Goal: Task Accomplishment & Management: Use online tool/utility

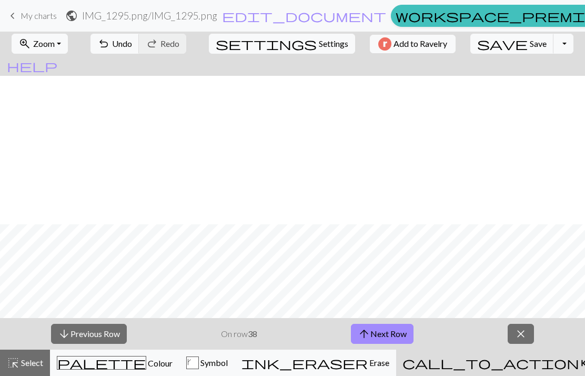
scroll to position [148, 0]
click at [114, 335] on button "arrow_downward Previous Row" at bounding box center [89, 334] width 76 height 20
click at [116, 330] on button "arrow_downward Previous Row" at bounding box center [89, 334] width 76 height 20
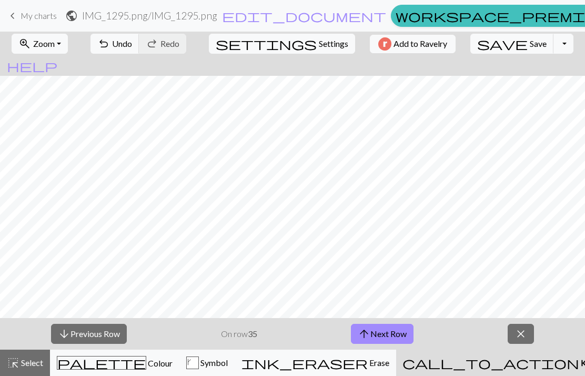
click at [115, 324] on button "arrow_downward Previous Row" at bounding box center [89, 334] width 76 height 20
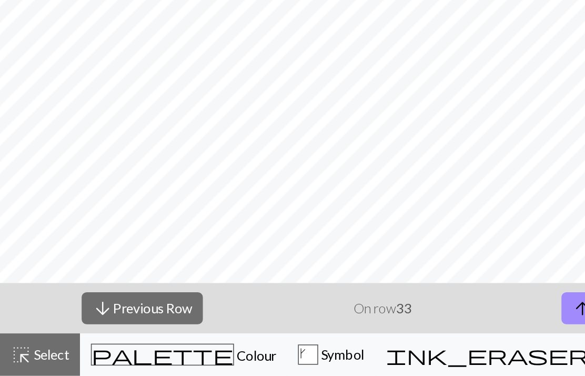
click at [119, 324] on button "arrow_downward Previous Row" at bounding box center [89, 334] width 76 height 20
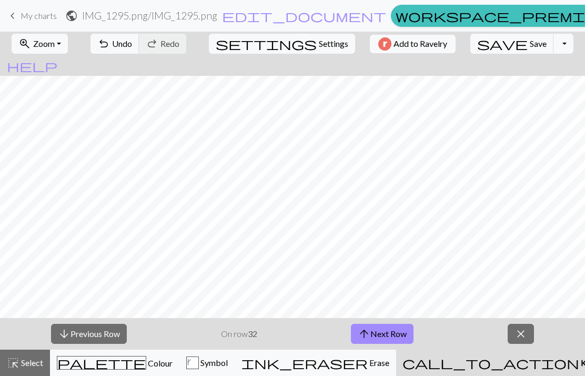
click at [117, 328] on button "arrow_downward Previous Row" at bounding box center [89, 334] width 76 height 20
click at [116, 328] on button "arrow_downward Previous Row" at bounding box center [89, 334] width 76 height 20
click at [124, 326] on button "arrow_downward Previous Row" at bounding box center [89, 334] width 76 height 20
click at [123, 326] on button "arrow_downward Previous Row" at bounding box center [89, 334] width 76 height 20
click at [125, 326] on button "arrow_downward Previous Row" at bounding box center [89, 334] width 76 height 20
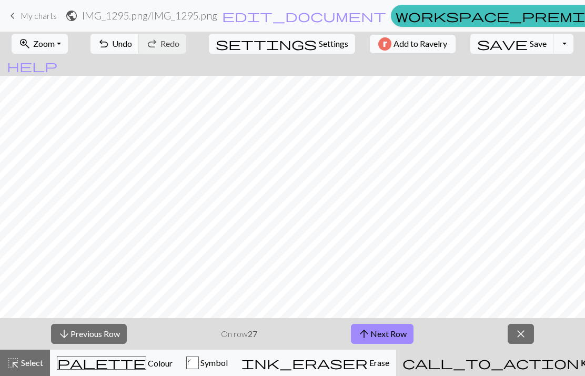
click at [124, 325] on button "arrow_downward Previous Row" at bounding box center [89, 334] width 76 height 20
click at [77, 349] on button "palette Colour Colour" at bounding box center [114, 362] width 129 height 26
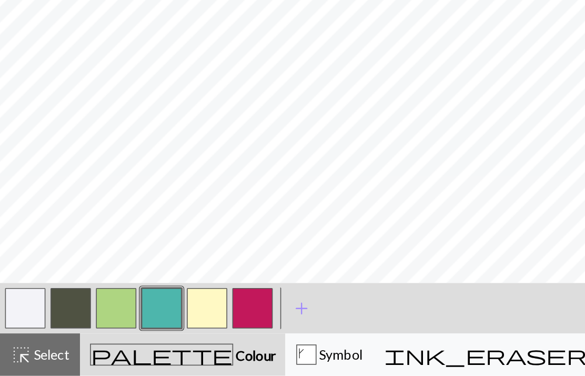
click at [97, 321] on button "button" at bounding box center [100, 333] width 25 height 25
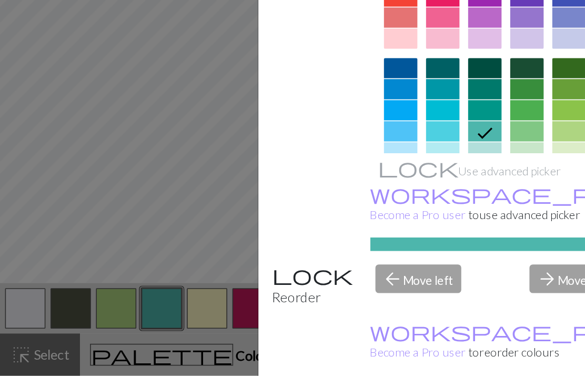
click at [19, 151] on div "Edit colour Name CC3 Use advanced picker workspace_premium Become a Pro user to…" at bounding box center [292, 188] width 585 height 376
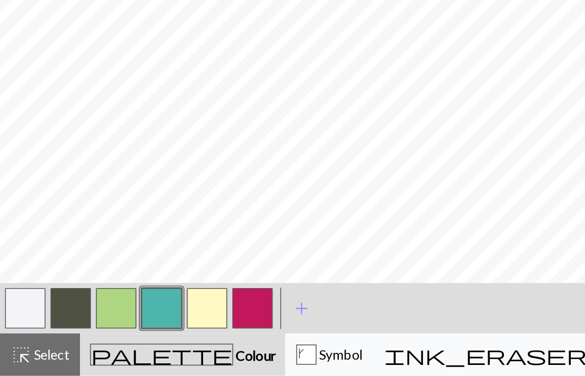
scroll to position [142, 0]
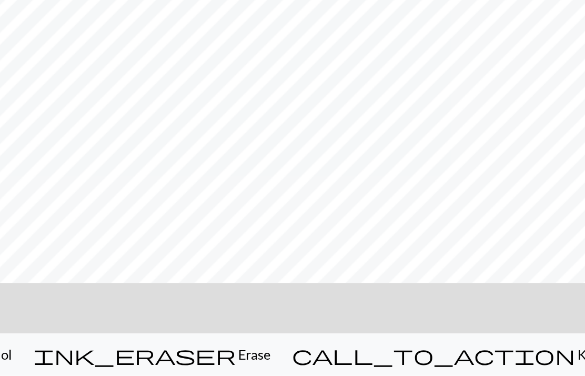
click at [402, 355] on span "call_to_action" at bounding box center [490, 362] width 177 height 15
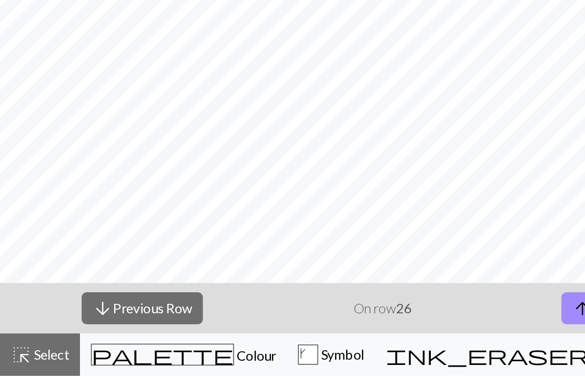
click at [107, 324] on button "arrow_downward Previous Row" at bounding box center [89, 334] width 76 height 20
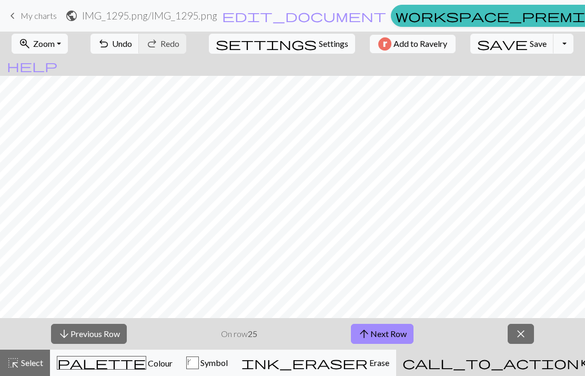
click at [107, 340] on button "arrow_downward Previous Row" at bounding box center [89, 334] width 76 height 20
click at [106, 339] on button "arrow_downward Previous Row" at bounding box center [89, 334] width 76 height 20
click at [114, 338] on button "arrow_downward Previous Row" at bounding box center [89, 334] width 76 height 20
click at [114, 336] on button "arrow_downward Previous Row" at bounding box center [89, 334] width 76 height 20
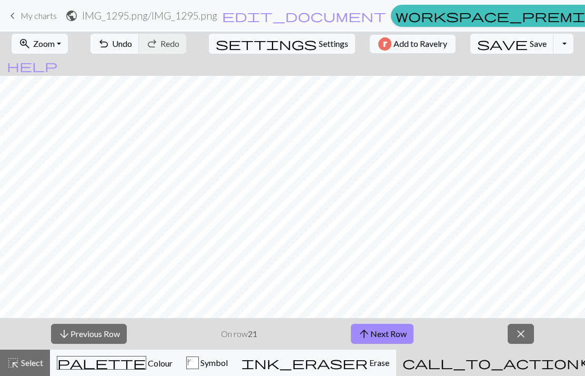
click at [114, 336] on button "arrow_downward Previous Row" at bounding box center [89, 334] width 76 height 20
click at [113, 334] on button "arrow_downward Previous Row" at bounding box center [89, 334] width 76 height 20
click at [112, 334] on button "arrow_downward Previous Row" at bounding box center [89, 334] width 76 height 20
click at [111, 334] on button "arrow_downward Previous Row" at bounding box center [89, 334] width 76 height 20
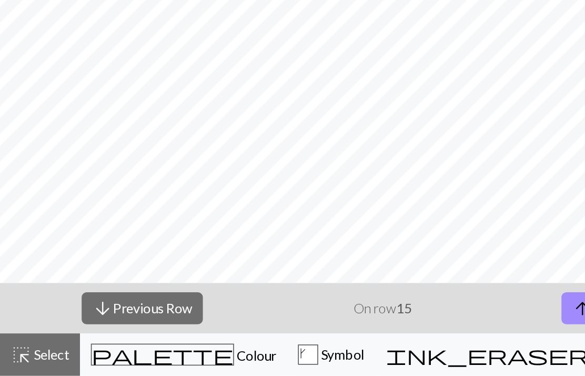
click at [96, 324] on button "arrow_downward Previous Row" at bounding box center [89, 334] width 76 height 20
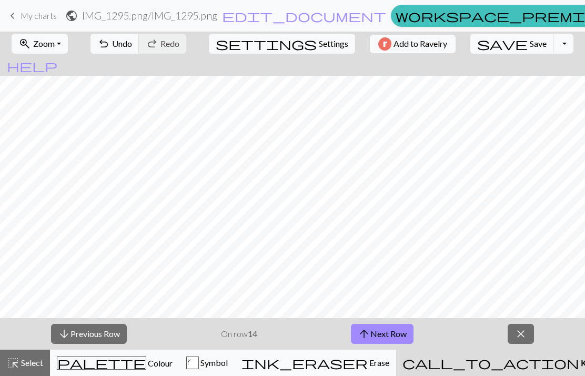
click at [126, 331] on button "arrow_downward Previous Row" at bounding box center [89, 334] width 76 height 20
click at [120, 333] on button "arrow_downward Previous Row" at bounding box center [89, 334] width 76 height 20
click at [117, 334] on button "arrow_downward Previous Row" at bounding box center [89, 334] width 76 height 20
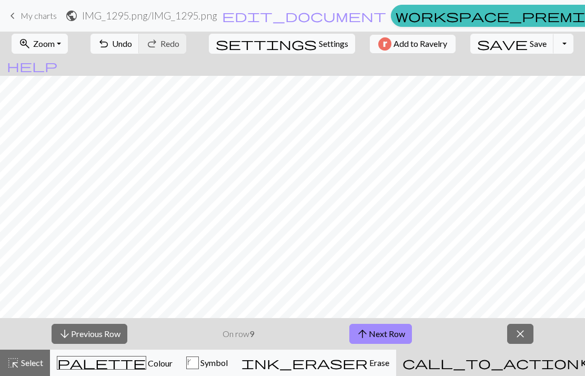
click at [116, 334] on button "arrow_downward Previous Row" at bounding box center [90, 334] width 76 height 20
click at [115, 333] on button "arrow_downward Previous Row" at bounding box center [90, 334] width 76 height 20
click at [113, 334] on button "arrow_downward Previous Row" at bounding box center [90, 334] width 76 height 20
click at [113, 333] on button "arrow_downward Previous Row" at bounding box center [90, 334] width 76 height 20
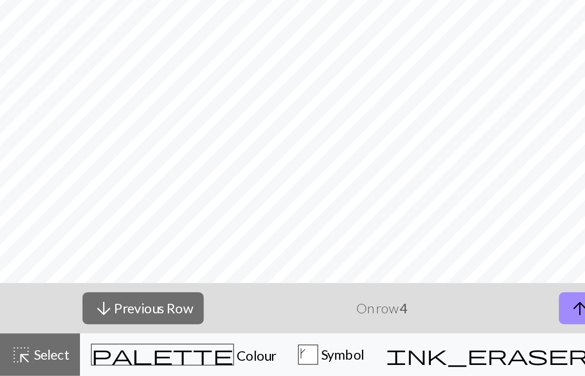
click at [104, 324] on button "arrow_downward Previous Row" at bounding box center [90, 334] width 76 height 20
click at [115, 324] on button "arrow_downward Previous Row" at bounding box center [90, 334] width 76 height 20
click at [114, 324] on button "arrow_downward Previous Row" at bounding box center [90, 334] width 76 height 20
click at [364, 326] on span "arrow_upward" at bounding box center [362, 333] width 13 height 15
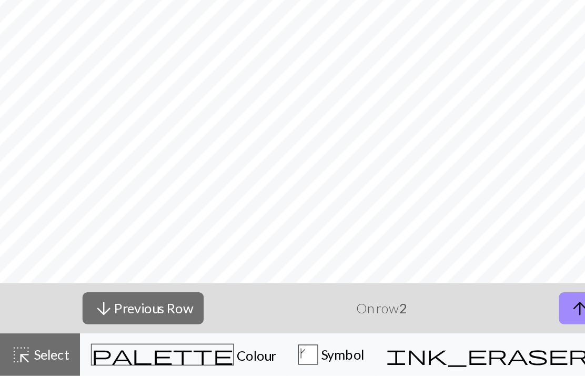
click at [362, 326] on span "arrow_upward" at bounding box center [362, 333] width 13 height 15
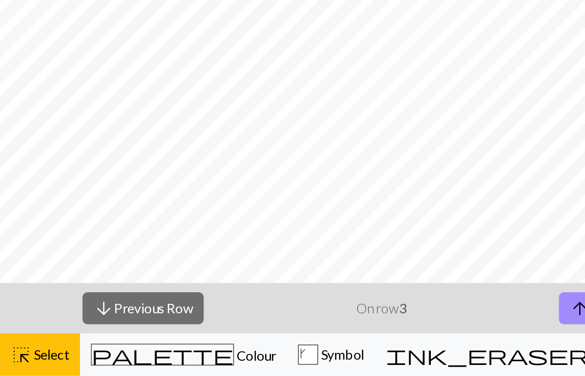
scroll to position [288, 50]
click at [102, 324] on button "arrow_downward Previous Row" at bounding box center [90, 334] width 76 height 20
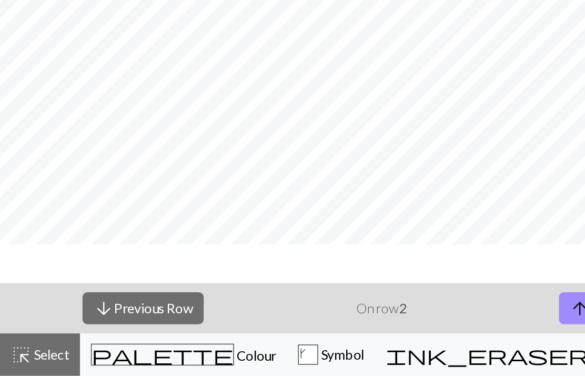
scroll to position [264, 50]
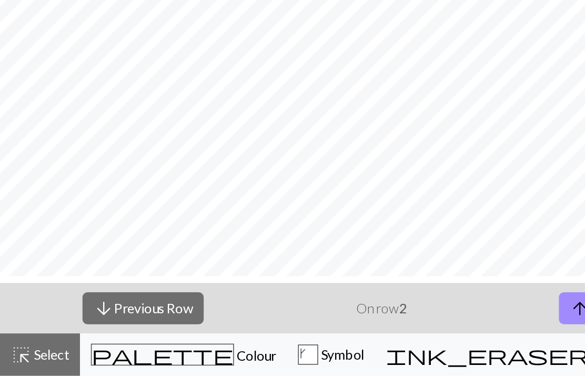
click at [105, 324] on button "arrow_downward Previous Row" at bounding box center [90, 334] width 76 height 20
click at [358, 326] on span "arrow_upward" at bounding box center [362, 333] width 13 height 15
click at [355, 324] on button "arrow_upward Next Row" at bounding box center [380, 334] width 63 height 20
click at [358, 326] on span "arrow_upward" at bounding box center [362, 333] width 13 height 15
click at [360, 326] on span "arrow_upward" at bounding box center [362, 333] width 13 height 15
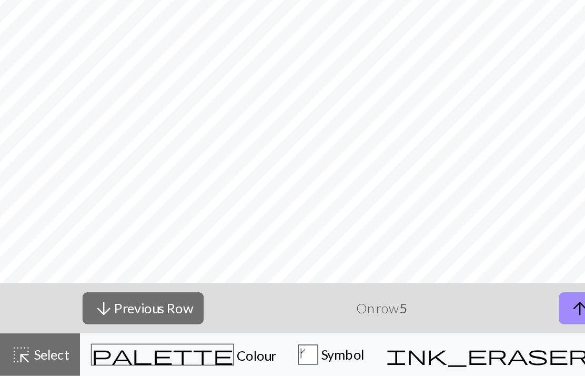
click at [358, 326] on span "arrow_upward" at bounding box center [362, 333] width 13 height 15
click at [363, 326] on span "arrow_upward" at bounding box center [362, 333] width 13 height 15
click at [362, 326] on span "arrow_upward" at bounding box center [362, 333] width 13 height 15
click at [355, 324] on button "arrow_upward Next Row" at bounding box center [380, 334] width 63 height 20
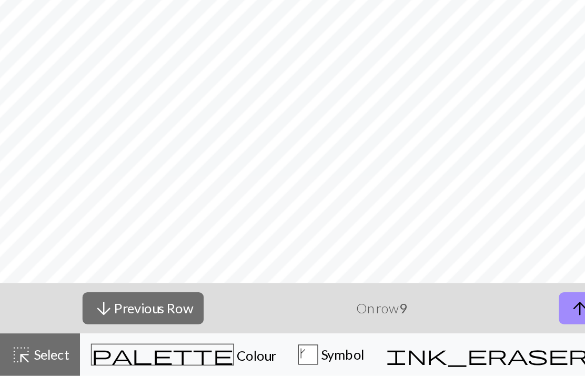
click at [357, 326] on span "arrow_upward" at bounding box center [362, 333] width 13 height 15
click at [358, 326] on span "arrow_upward" at bounding box center [364, 333] width 13 height 15
click at [364, 326] on span "arrow_upward" at bounding box center [364, 333] width 13 height 15
click at [352, 324] on button "arrow_upward Next Row" at bounding box center [382, 334] width 63 height 20
click at [358, 326] on span "arrow_upward" at bounding box center [364, 333] width 13 height 15
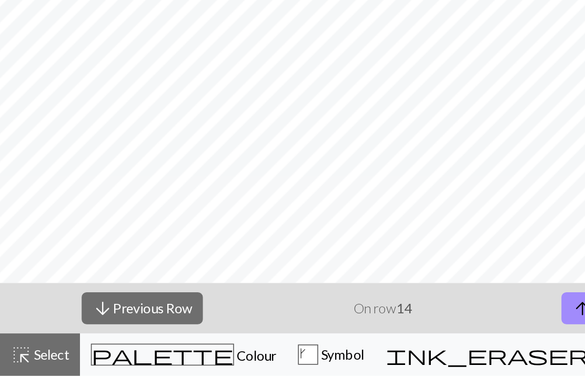
click at [359, 324] on button "arrow_upward Next Row" at bounding box center [382, 334] width 63 height 20
click at [355, 324] on button "arrow_upward Next Row" at bounding box center [382, 334] width 63 height 20
click at [357, 324] on button "arrow_upward Next Row" at bounding box center [382, 334] width 63 height 20
click at [356, 324] on button "arrow_upward Next Row" at bounding box center [382, 334] width 63 height 20
click at [336, 318] on div "arrow_downward Previous Row On row 18 arrow_upward Next Row close" at bounding box center [292, 334] width 585 height 32
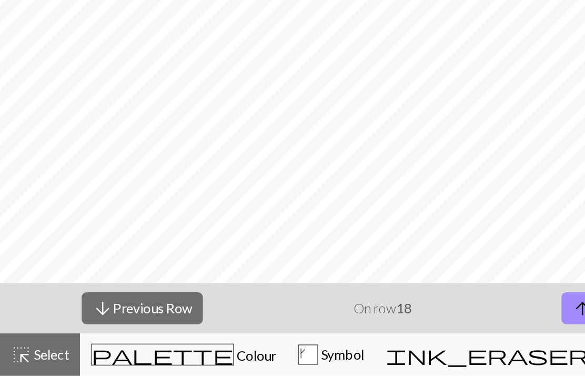
click at [364, 326] on span "arrow_upward" at bounding box center [364, 333] width 13 height 15
click at [362, 326] on span "arrow_upward" at bounding box center [364, 333] width 13 height 15
click at [361, 326] on span "arrow_upward" at bounding box center [364, 333] width 13 height 15
click at [352, 324] on button "arrow_upward Next Row" at bounding box center [382, 334] width 63 height 20
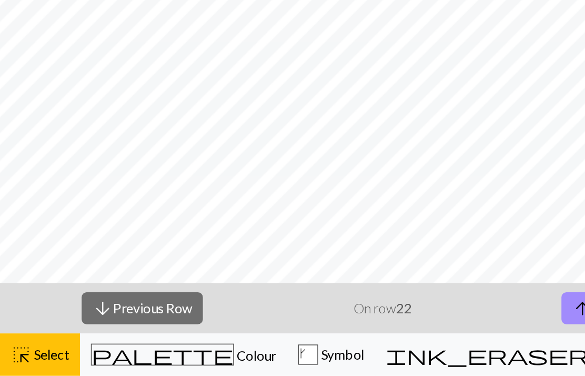
scroll to position [17, 36]
click at [32, 357] on span "Select" at bounding box center [31, 362] width 24 height 10
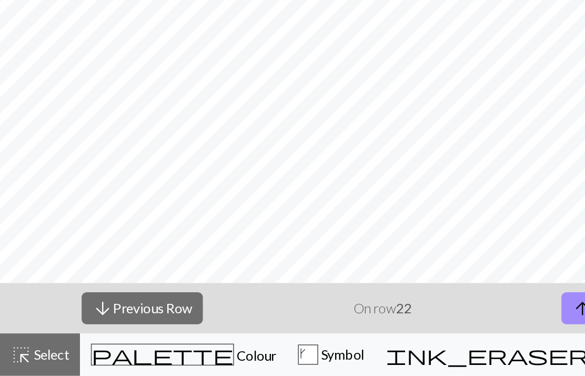
click at [38, 357] on span "Select" at bounding box center [31, 362] width 24 height 10
click at [33, 357] on span "Select" at bounding box center [31, 362] width 24 height 10
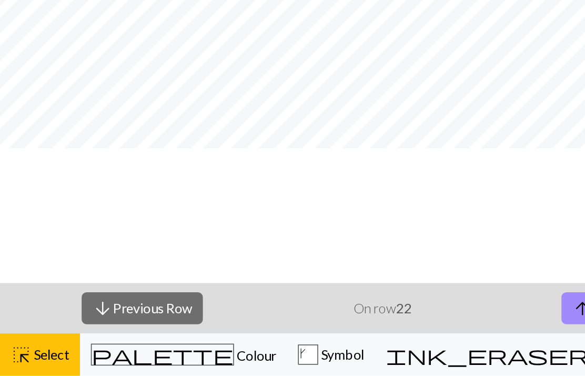
scroll to position [0, 106]
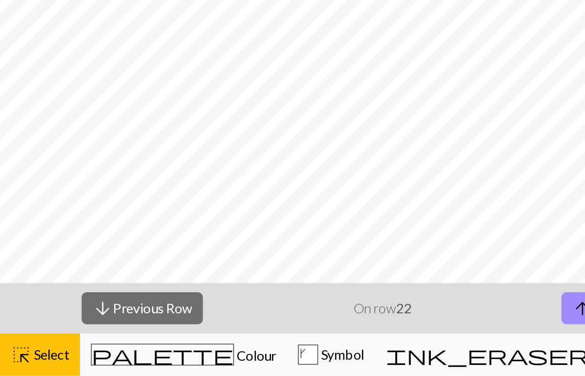
click at [34, 357] on span "Select" at bounding box center [31, 362] width 24 height 10
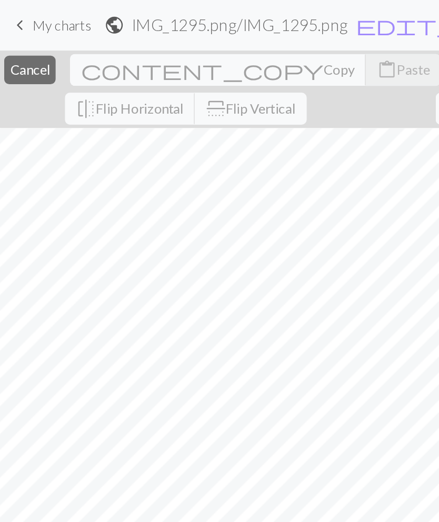
click at [31, 46] on span "Cancel" at bounding box center [18, 43] width 25 height 10
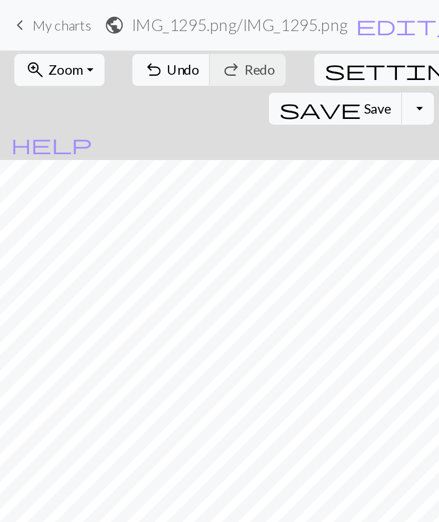
click at [45, 46] on span "Zoom" at bounding box center [42, 43] width 22 height 10
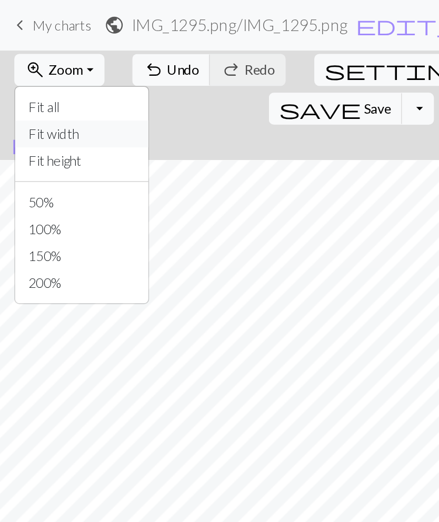
click at [65, 81] on button "Fit width" at bounding box center [50, 83] width 83 height 17
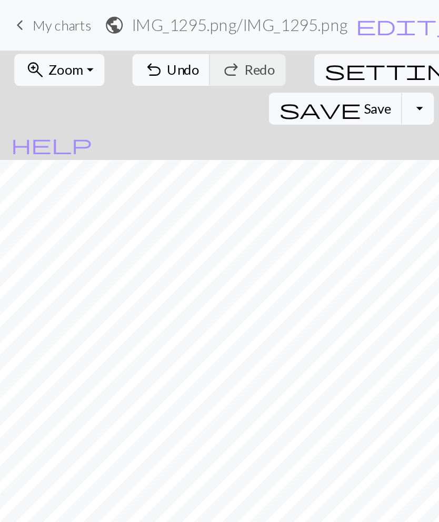
scroll to position [0, 56]
click at [56, 44] on button "zoom_in Zoom Zoom" at bounding box center [37, 44] width 56 height 20
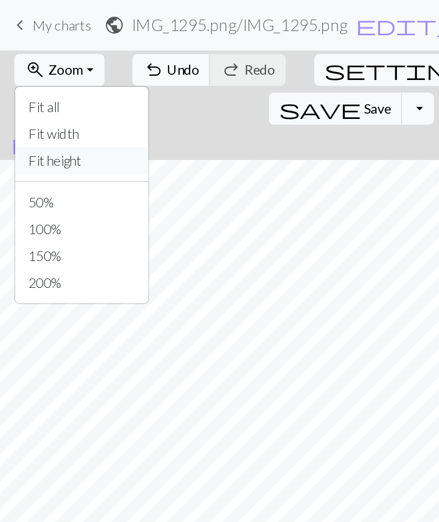
click at [61, 98] on button "Fit height" at bounding box center [50, 100] width 83 height 17
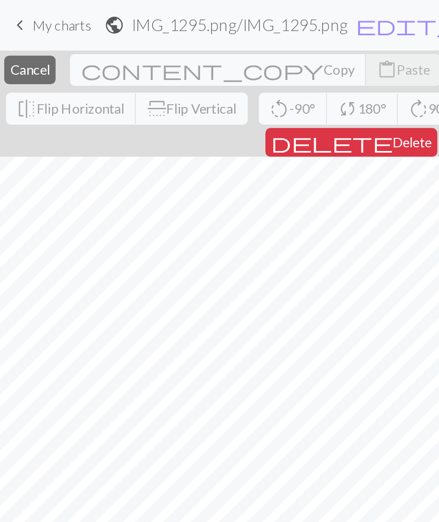
click at [31, 47] on span "Cancel" at bounding box center [18, 43] width 25 height 10
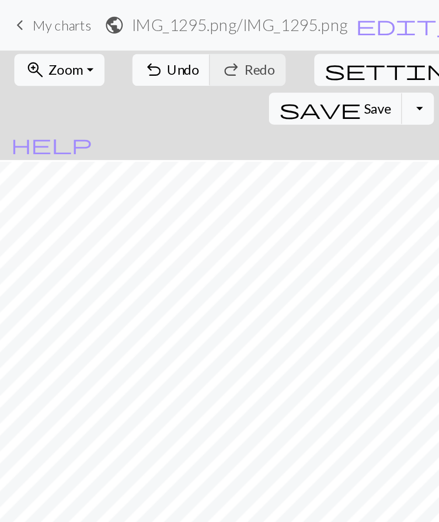
scroll to position [1, 36]
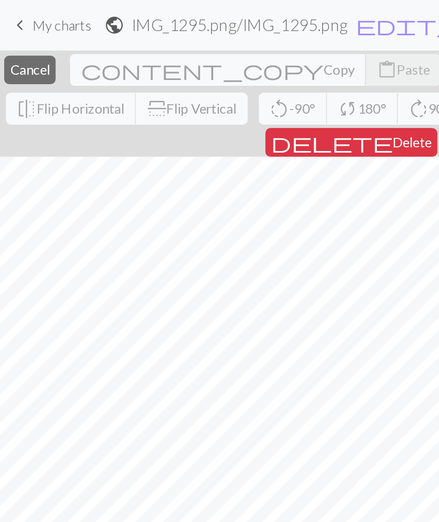
click at [35, 45] on button "close Cancel" at bounding box center [19, 44] width 32 height 18
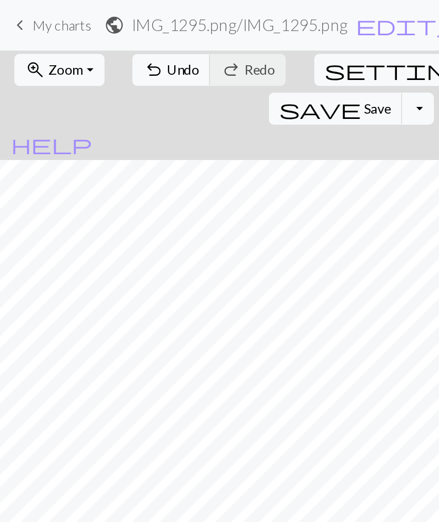
scroll to position [2, 52]
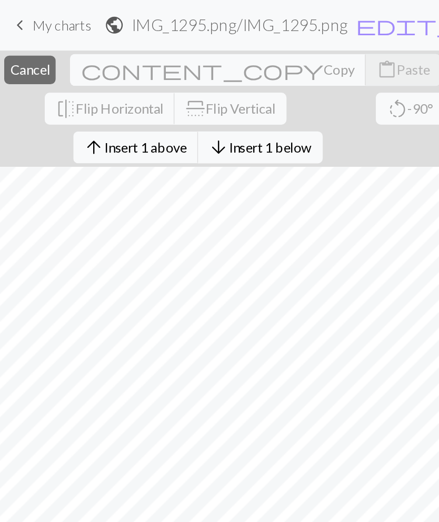
click at [35, 52] on button "close Cancel" at bounding box center [19, 44] width 32 height 18
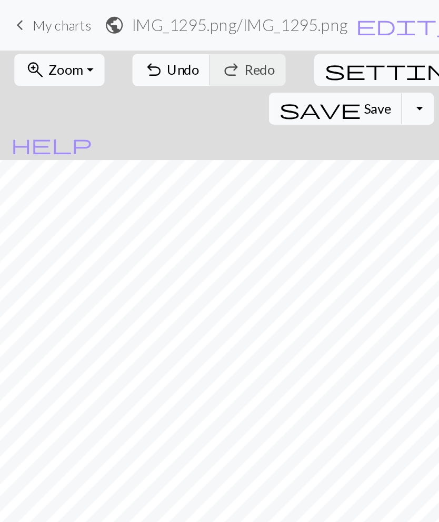
scroll to position [0, 42]
click at [13, 13] on span "keyboard_arrow_left" at bounding box center [12, 15] width 13 height 15
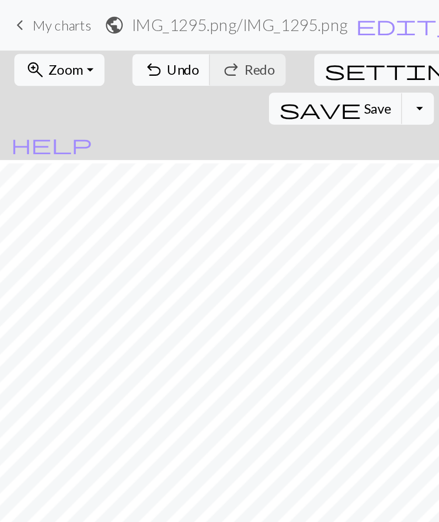
scroll to position [2, 26]
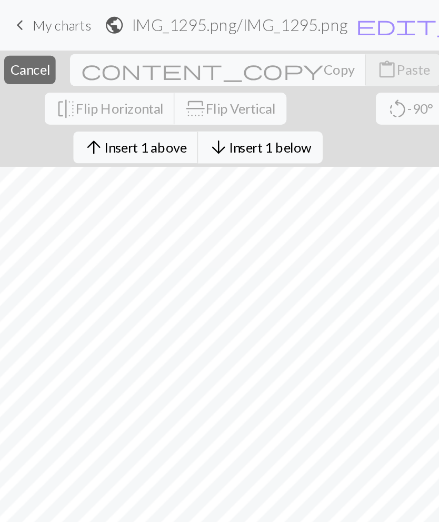
click at [31, 48] on span "Cancel" at bounding box center [18, 43] width 25 height 10
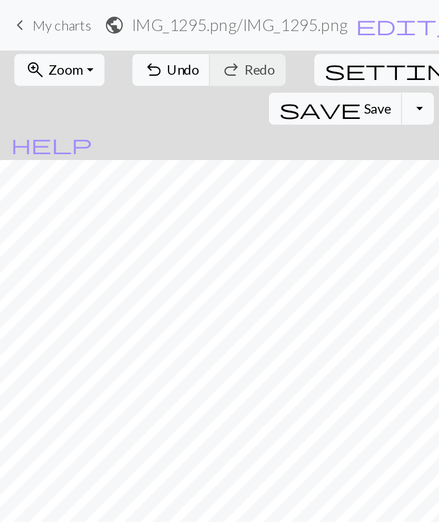
scroll to position [2, 0]
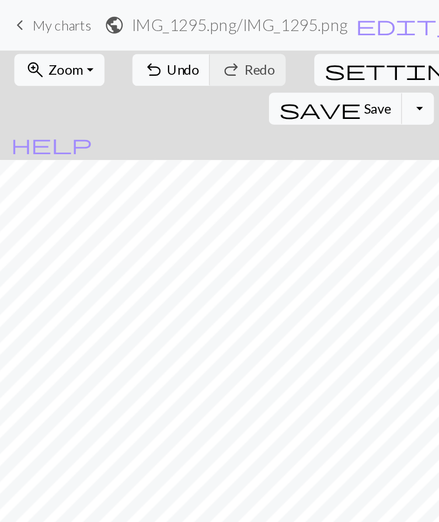
click at [22, 43] on span "zoom_in" at bounding box center [22, 43] width 13 height 15
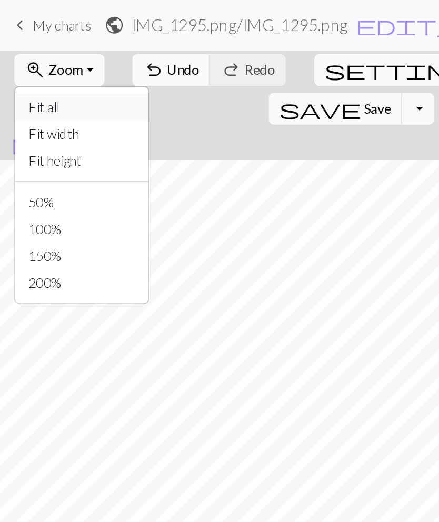
click at [23, 68] on button "Fit all" at bounding box center [50, 66] width 83 height 17
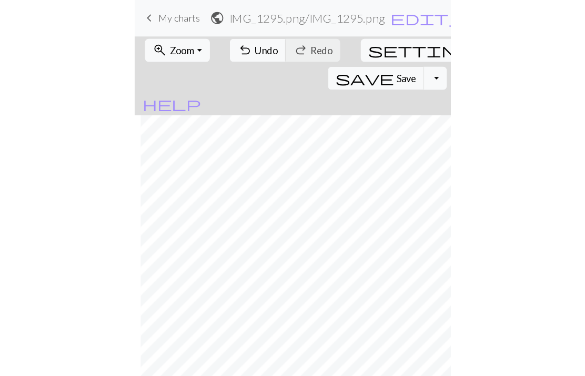
scroll to position [2, 56]
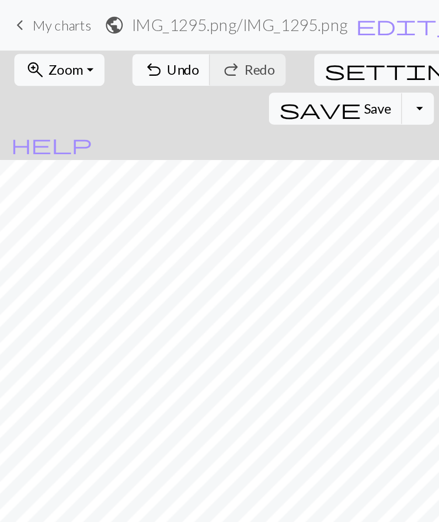
click at [212, 52] on button "settings Settings" at bounding box center [269, 44] width 146 height 20
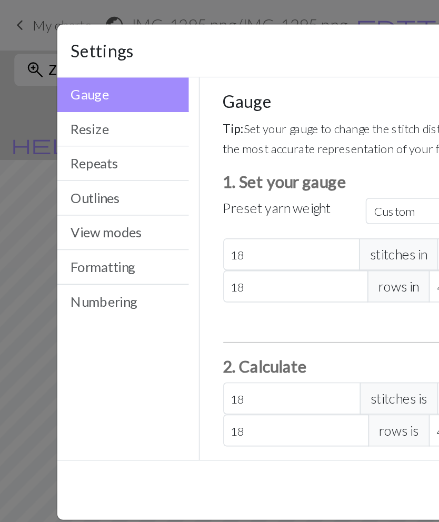
click at [2, 122] on div "Settings Gauge Gauge Resize Repeats Outlines View modes Formatting Numbering Ga…" at bounding box center [219, 261] width 439 height 522
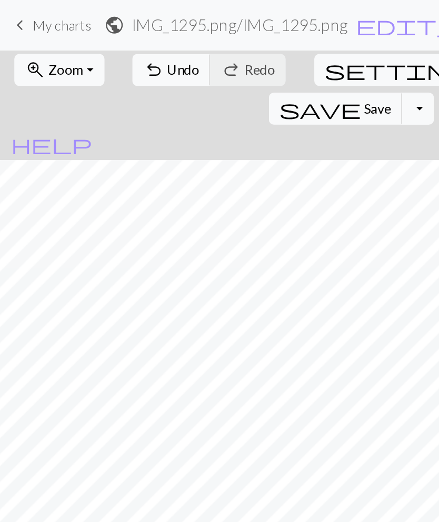
scroll to position [2, 0]
click at [51, 46] on button "zoom_in Zoom Zoom" at bounding box center [37, 44] width 56 height 20
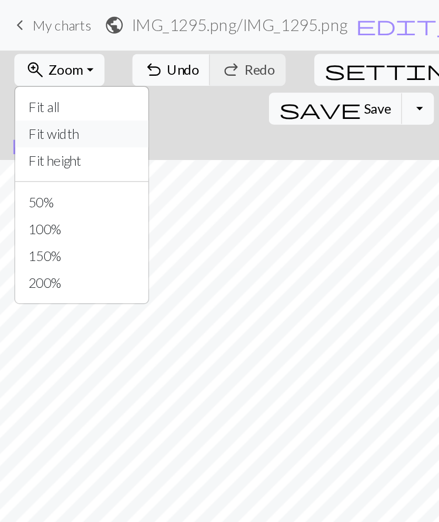
click at [17, 77] on button "Fit width" at bounding box center [50, 83] width 83 height 17
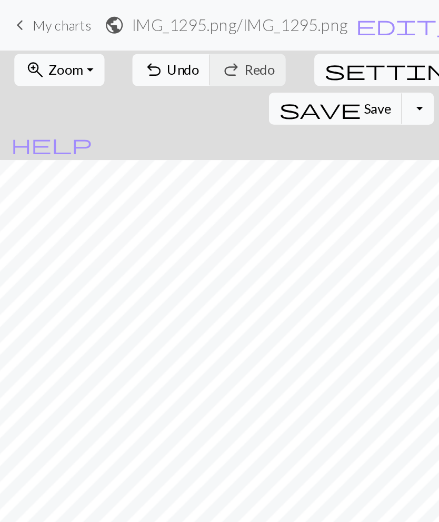
click at [21, 41] on span "zoom_in" at bounding box center [22, 43] width 13 height 15
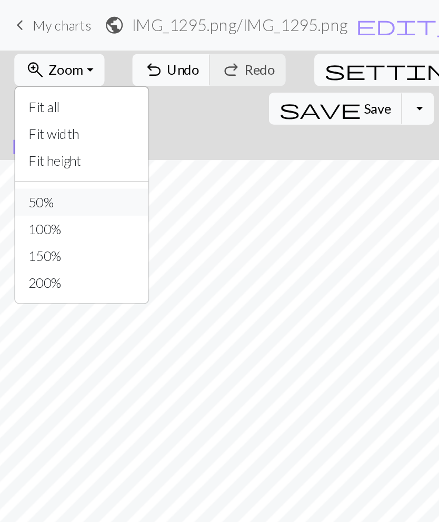
click at [20, 126] on button "50%" at bounding box center [50, 126] width 83 height 17
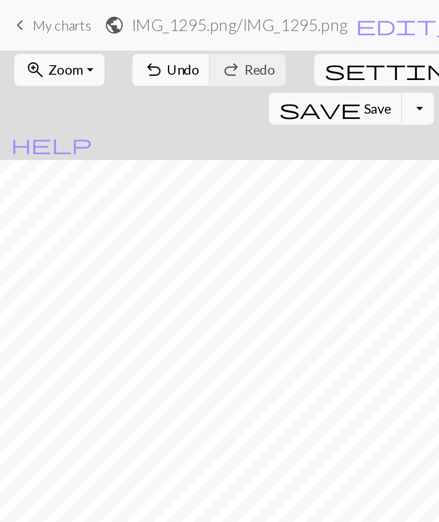
click at [22, 41] on span "zoom_in" at bounding box center [22, 43] width 13 height 15
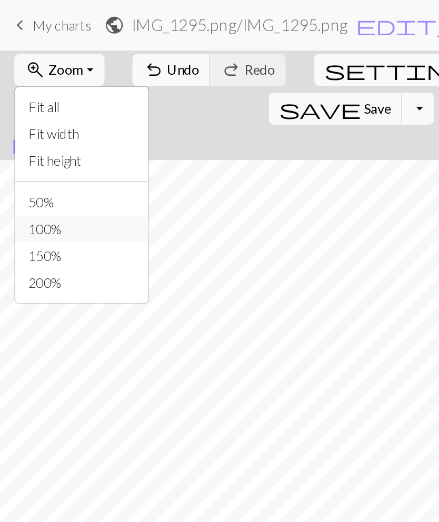
click at [17, 140] on button "100%" at bounding box center [50, 143] width 83 height 17
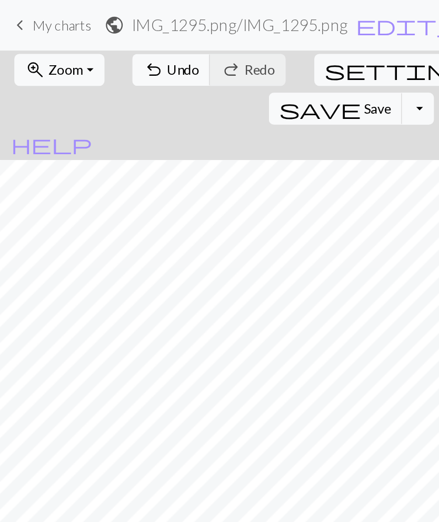
click at [24, 42] on span "zoom_in" at bounding box center [22, 43] width 13 height 15
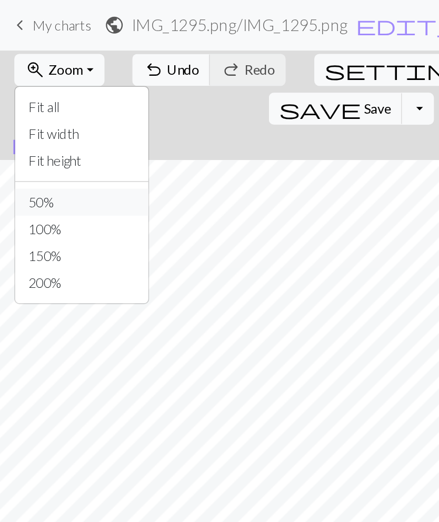
click at [21, 124] on button "50%" at bounding box center [50, 126] width 83 height 17
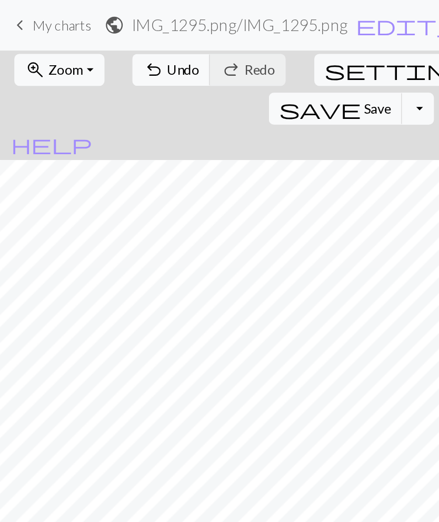
click at [26, 41] on button "zoom_in Zoom Zoom" at bounding box center [37, 44] width 56 height 20
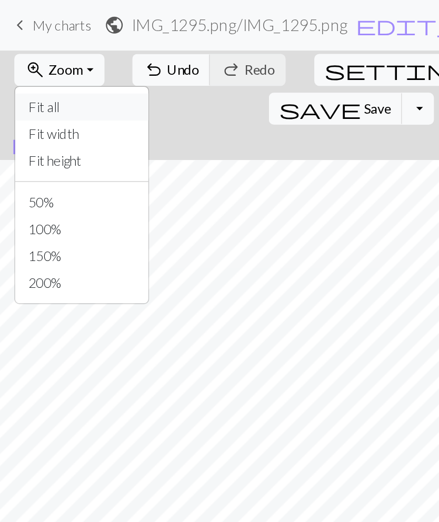
click at [25, 70] on button "Fit all" at bounding box center [50, 66] width 83 height 17
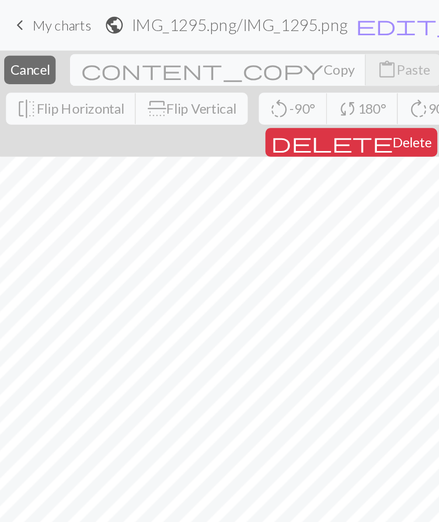
click at [32, 37] on button "close Cancel" at bounding box center [19, 44] width 32 height 18
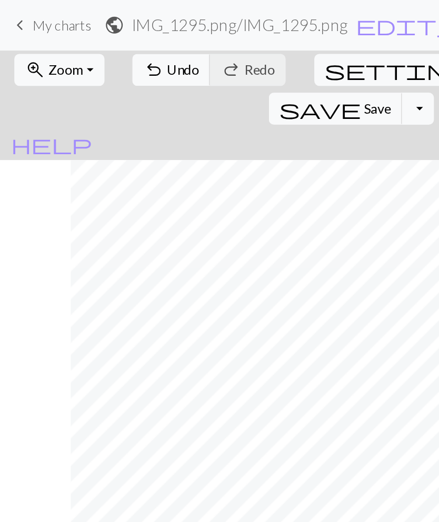
scroll to position [2, 56]
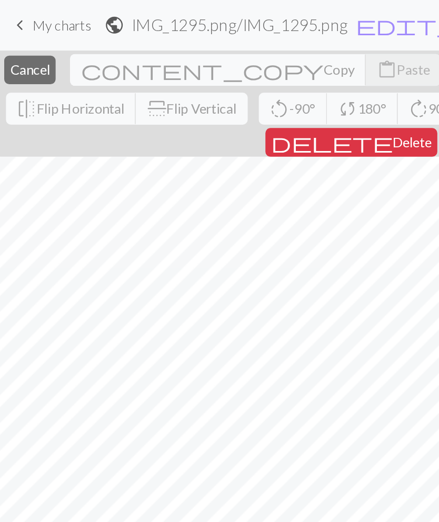
click at [31, 43] on span "Cancel" at bounding box center [18, 43] width 25 height 10
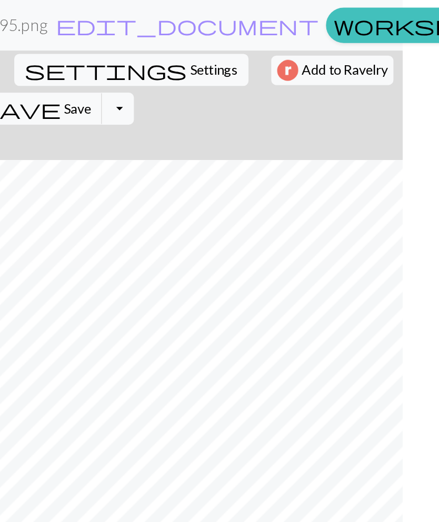
scroll to position [0, 46]
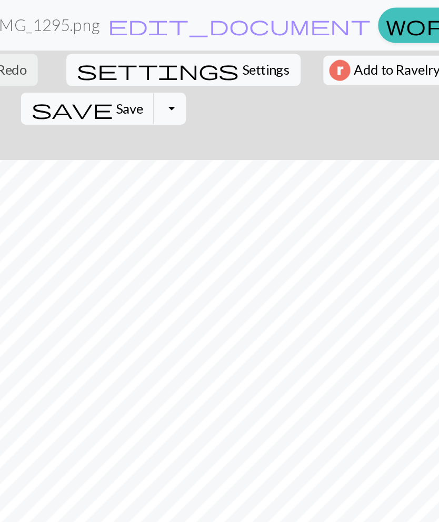
click at [205, 58] on button "save Save Save" at bounding box center [164, 68] width 84 height 20
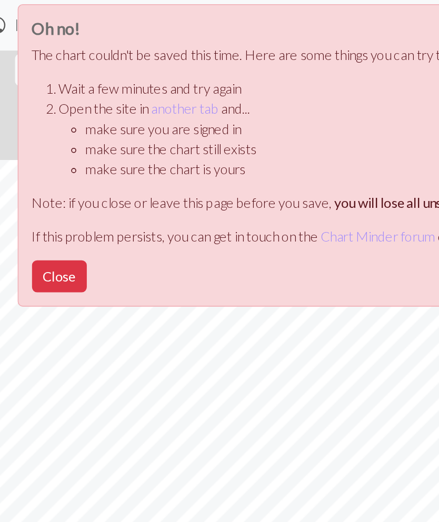
click at [47, 167] on button "Close" at bounding box center [64, 173] width 34 height 20
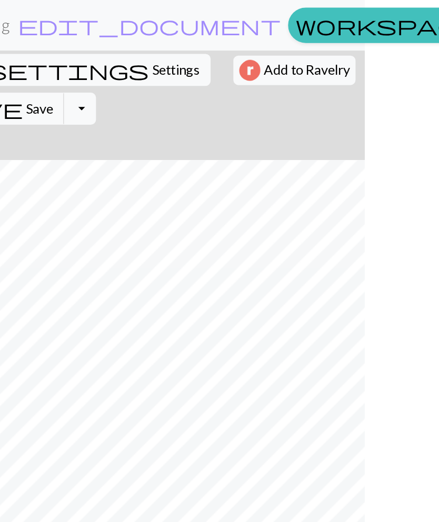
click at [141, 61] on span "save" at bounding box center [153, 68] width 51 height 15
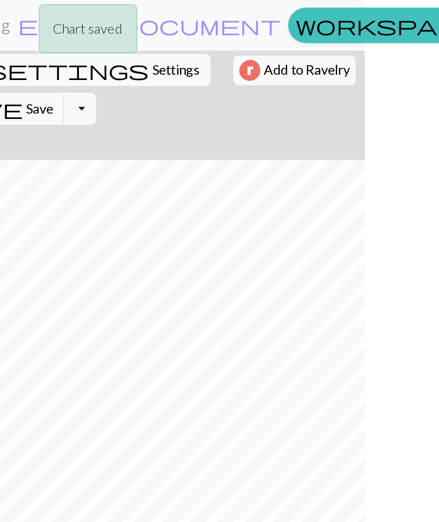
click at [205, 58] on button "Toggle Dropdown" at bounding box center [215, 68] width 20 height 20
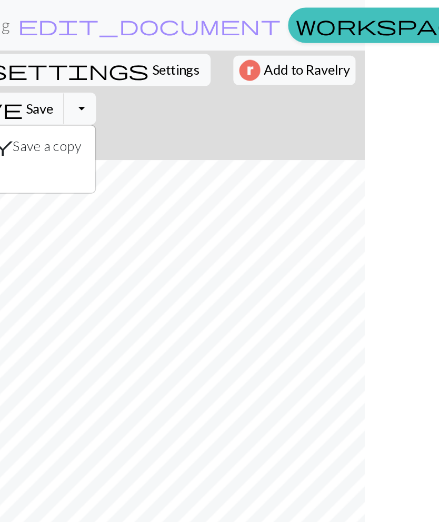
click at [205, 58] on button "Toggle Dropdown" at bounding box center [215, 68] width 20 height 20
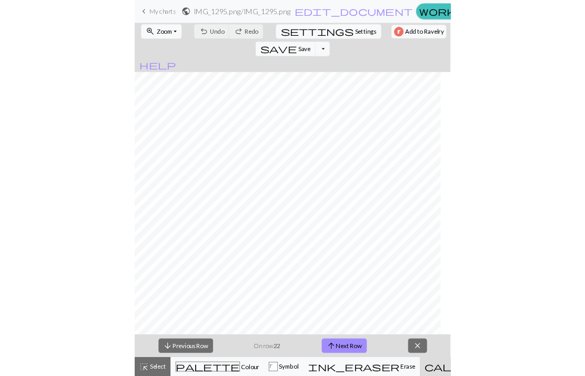
scroll to position [2, 43]
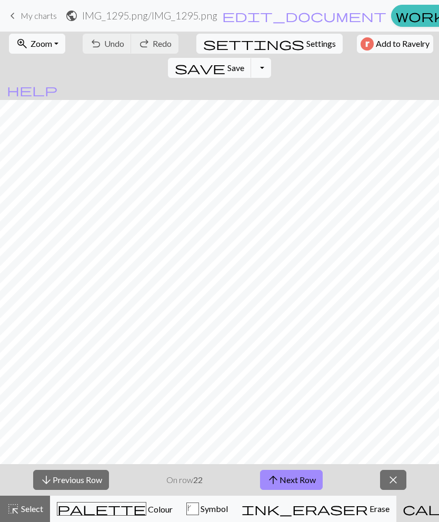
click at [38, 45] on span "Zoom" at bounding box center [42, 43] width 22 height 10
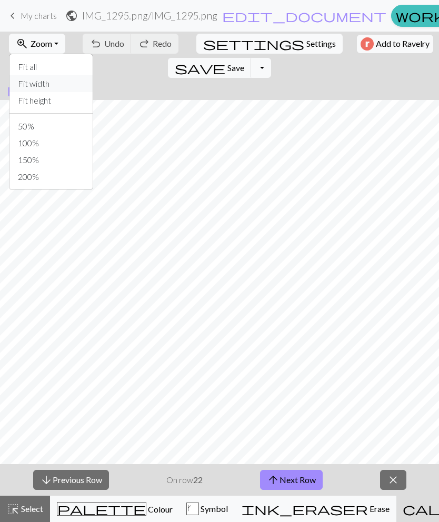
click at [19, 84] on button "Fit width" at bounding box center [50, 83] width 83 height 17
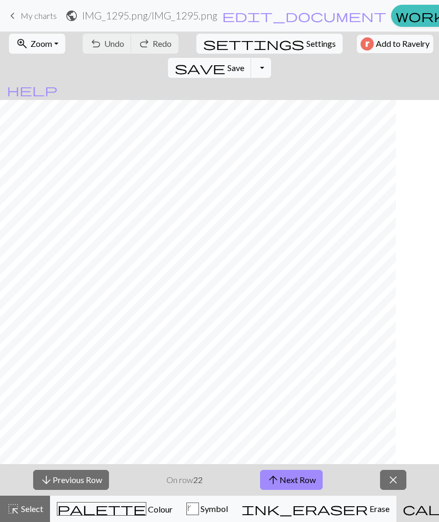
scroll to position [2, 0]
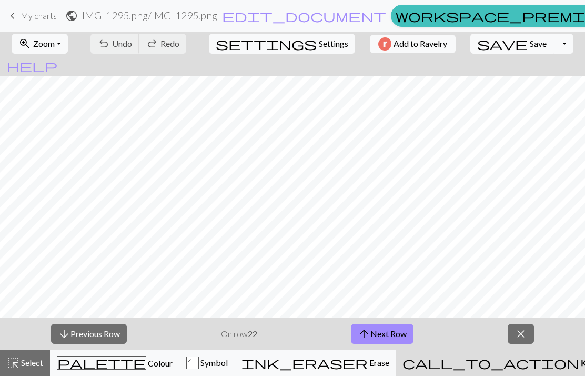
click at [44, 43] on span "Zoom" at bounding box center [44, 43] width 22 height 10
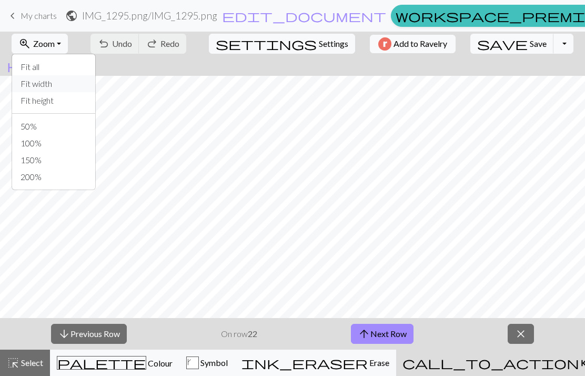
click at [37, 84] on button "Fit width" at bounding box center [53, 83] width 83 height 17
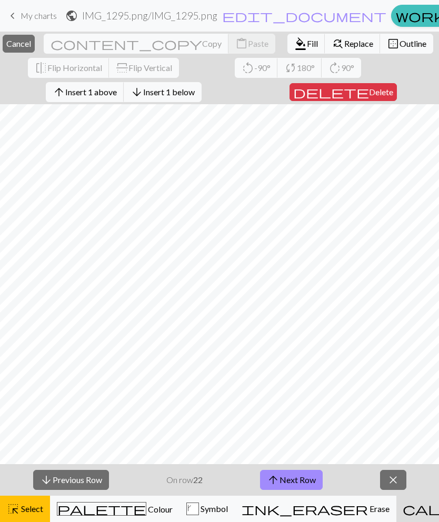
click at [31, 43] on span "Cancel" at bounding box center [18, 43] width 25 height 10
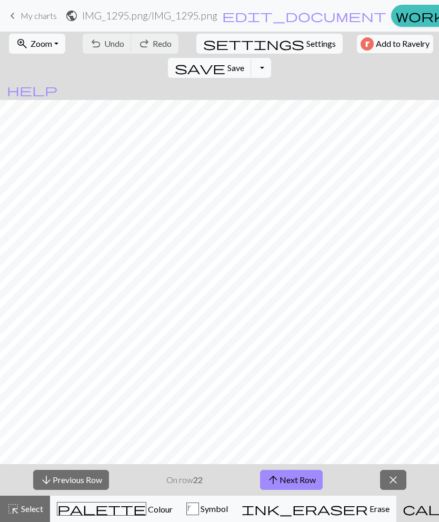
click at [31, 46] on span "Zoom" at bounding box center [42, 43] width 22 height 10
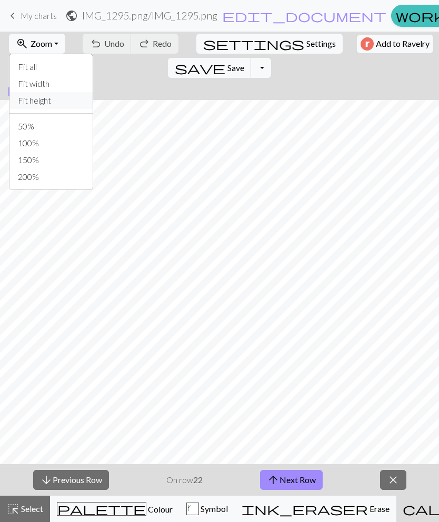
click at [25, 103] on button "Fit height" at bounding box center [50, 100] width 83 height 17
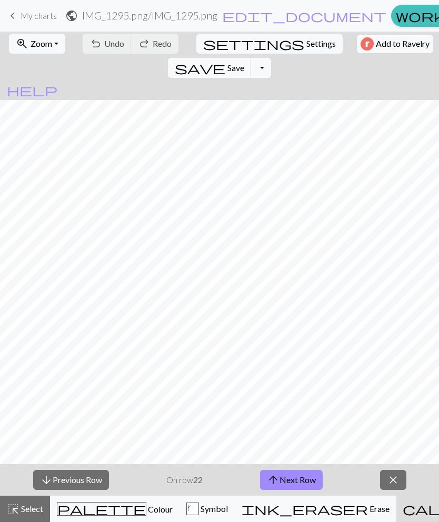
click at [32, 44] on span "Zoom" at bounding box center [42, 43] width 22 height 10
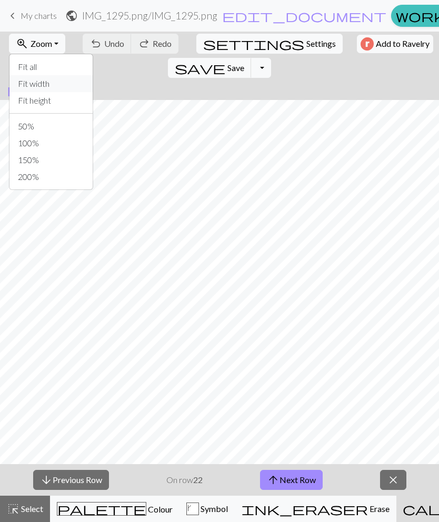
click at [22, 87] on button "Fit width" at bounding box center [50, 83] width 83 height 17
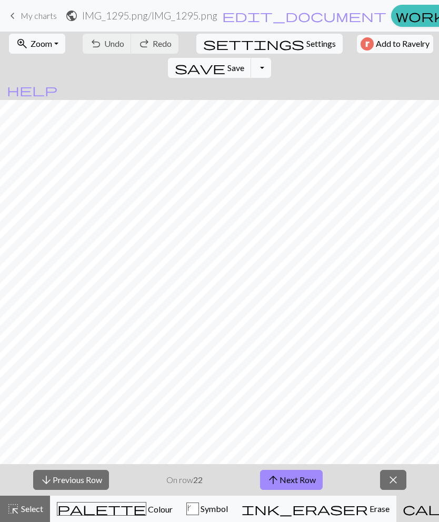
click at [42, 42] on span "Zoom" at bounding box center [42, 43] width 22 height 10
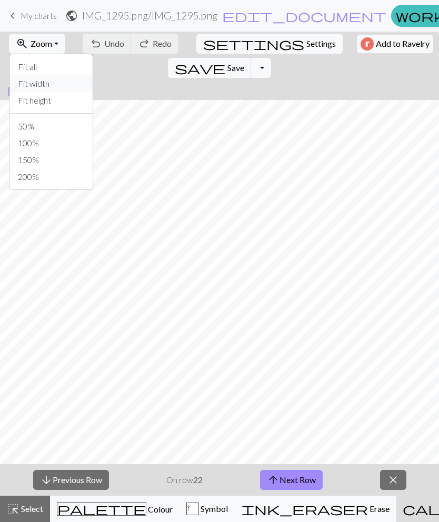
click at [29, 80] on button "Fit width" at bounding box center [50, 83] width 83 height 17
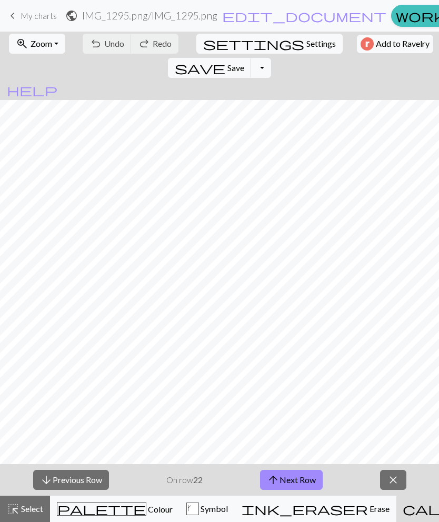
click at [25, 36] on span "zoom_in" at bounding box center [22, 43] width 13 height 15
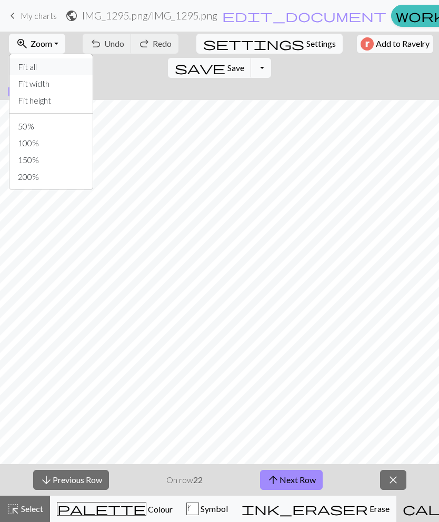
click at [19, 71] on button "Fit all" at bounding box center [50, 66] width 83 height 17
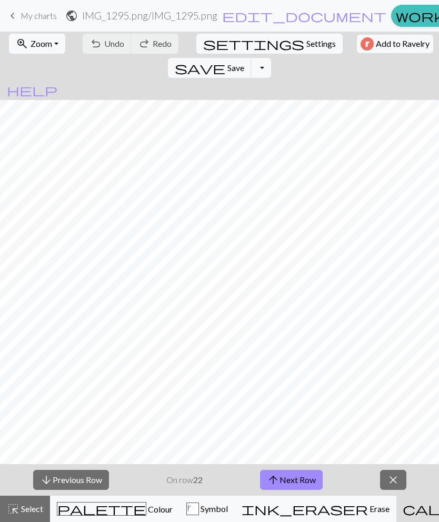
click at [16, 43] on span "zoom_in" at bounding box center [22, 43] width 13 height 15
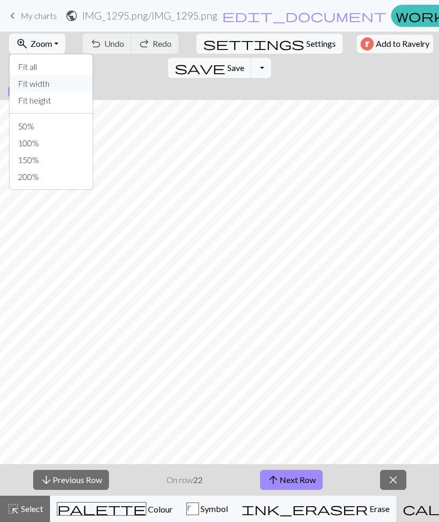
click at [18, 77] on button "Fit width" at bounding box center [50, 83] width 83 height 17
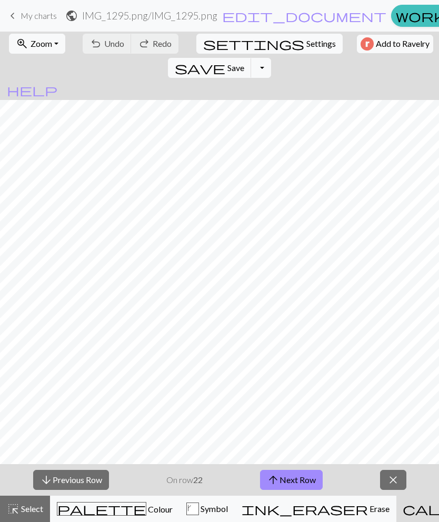
click at [19, 49] on span "zoom_in" at bounding box center [22, 43] width 13 height 15
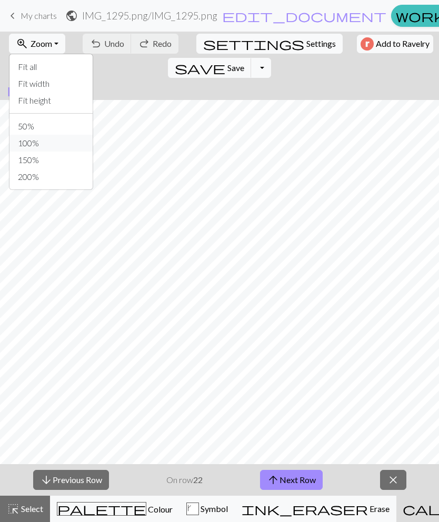
click at [18, 136] on button "100%" at bounding box center [50, 143] width 83 height 17
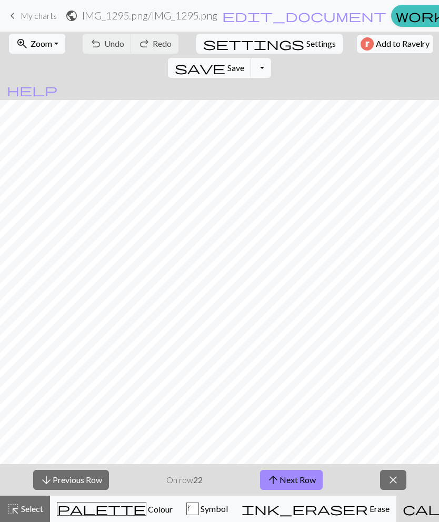
click at [18, 44] on span "zoom_in" at bounding box center [22, 43] width 13 height 15
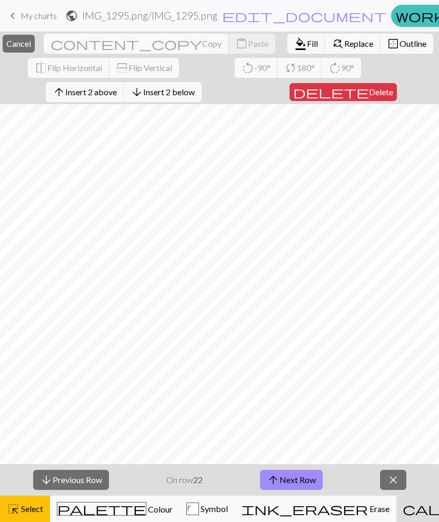
click at [31, 48] on span "Cancel" at bounding box center [18, 43] width 25 height 10
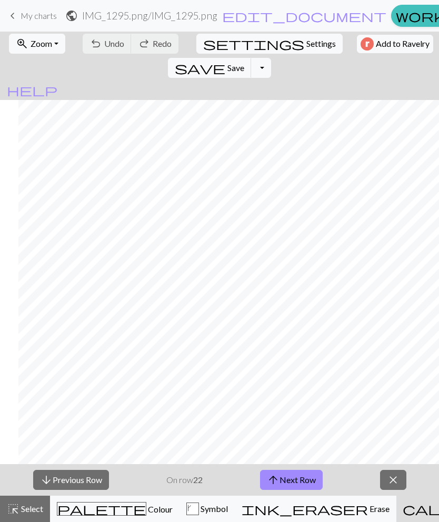
scroll to position [363, 252]
click at [31, 41] on span "Zoom" at bounding box center [42, 43] width 22 height 10
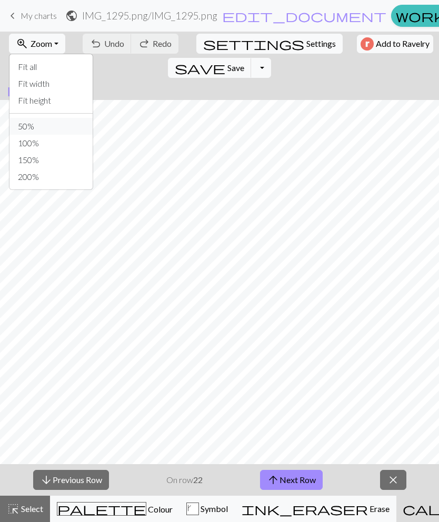
click at [21, 123] on button "50%" at bounding box center [50, 126] width 83 height 17
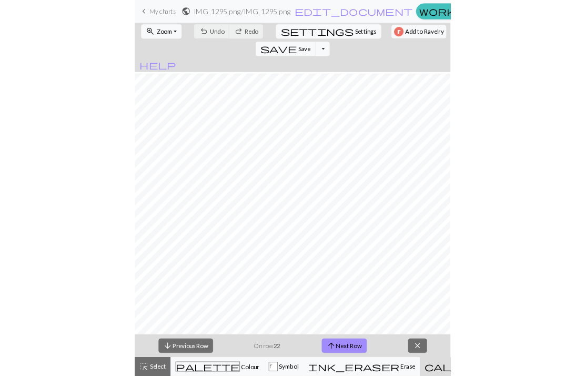
scroll to position [2, 56]
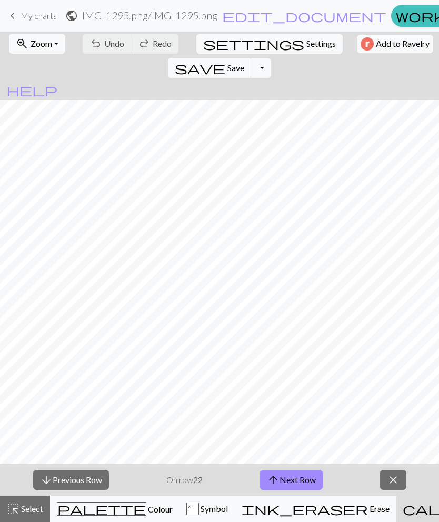
click at [269, 375] on button "arrow_upward Next Row" at bounding box center [291, 480] width 63 height 20
click at [307, 375] on button "arrow_upward Next Row" at bounding box center [291, 480] width 63 height 20
click at [278, 375] on span "arrow_upward" at bounding box center [273, 480] width 13 height 15
click at [304, 375] on button "arrow_upward Next Row" at bounding box center [291, 480] width 63 height 20
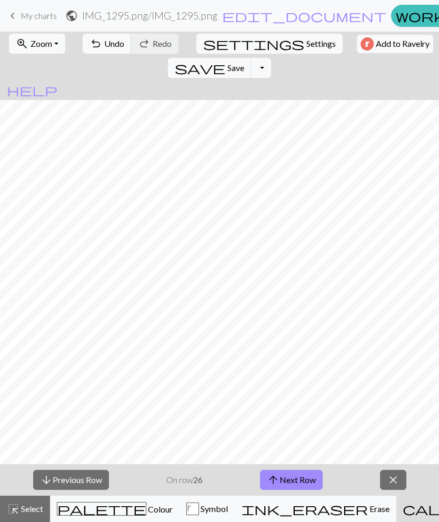
click at [279, 375] on button "arrow_upward Next Row" at bounding box center [291, 480] width 63 height 20
click at [306, 375] on button "arrow_upward Next Row" at bounding box center [291, 480] width 63 height 20
click at [318, 375] on button "arrow_upward Next Row" at bounding box center [291, 480] width 63 height 20
click at [303, 375] on button "arrow_upward Next Row" at bounding box center [291, 480] width 63 height 20
click at [310, 375] on button "arrow_upward Next Row" at bounding box center [291, 480] width 63 height 20
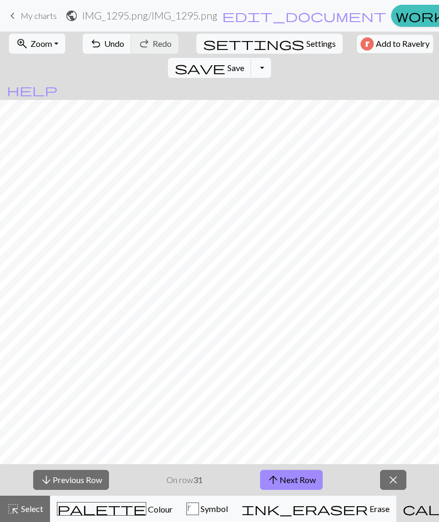
click at [284, 375] on button "arrow_upward Next Row" at bounding box center [291, 480] width 63 height 20
click at [278, 375] on span "arrow_upward" at bounding box center [273, 480] width 13 height 15
click at [302, 375] on button "arrow_upward Next Row" at bounding box center [291, 480] width 63 height 20
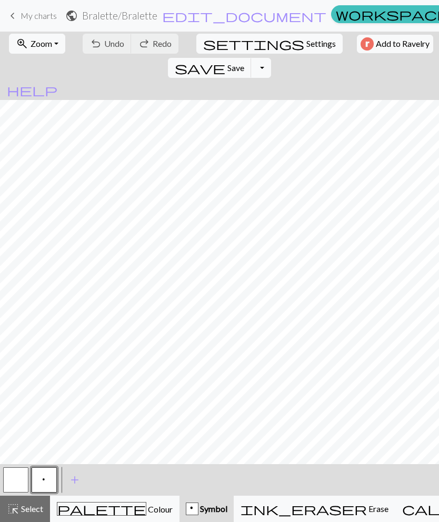
click at [18, 12] on span "keyboard_arrow_left" at bounding box center [12, 15] width 13 height 15
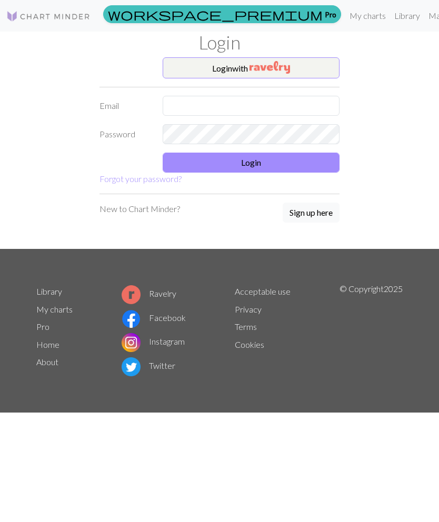
click at [320, 68] on button "Login with" at bounding box center [251, 67] width 177 height 21
